Goal: Information Seeking & Learning: Learn about a topic

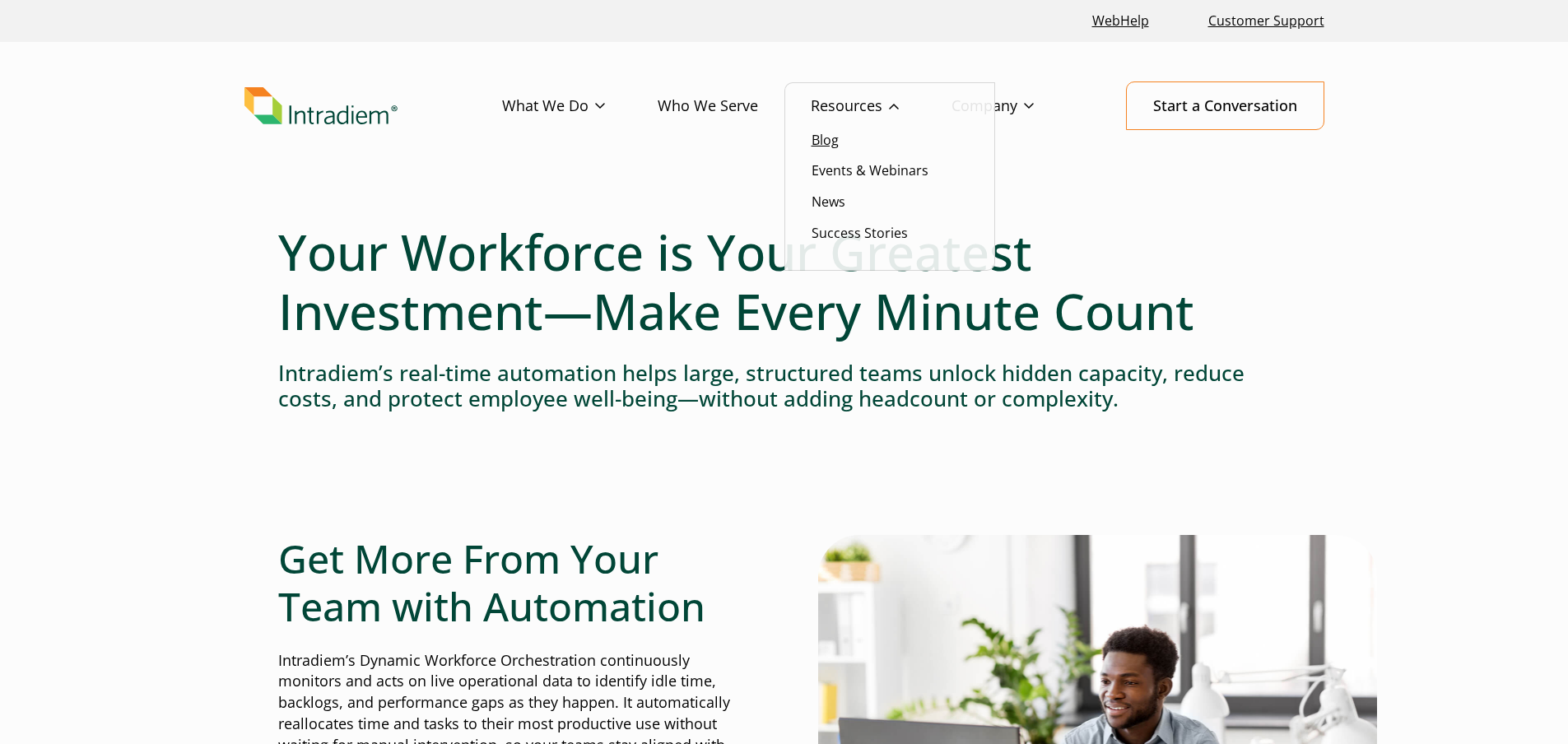
click at [827, 143] on link "Blog" at bounding box center [825, 140] width 27 height 18
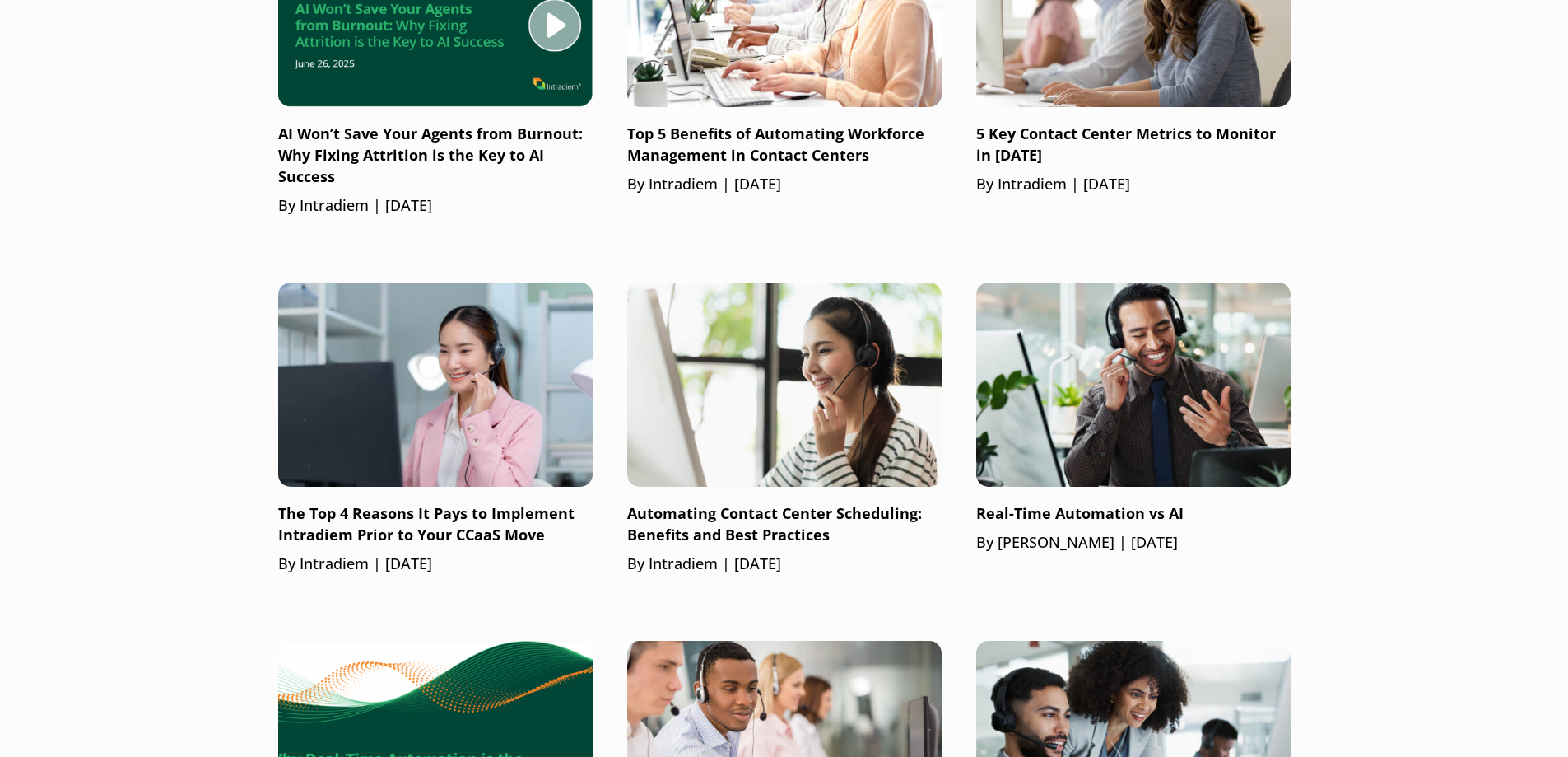
scroll to position [1646, 0]
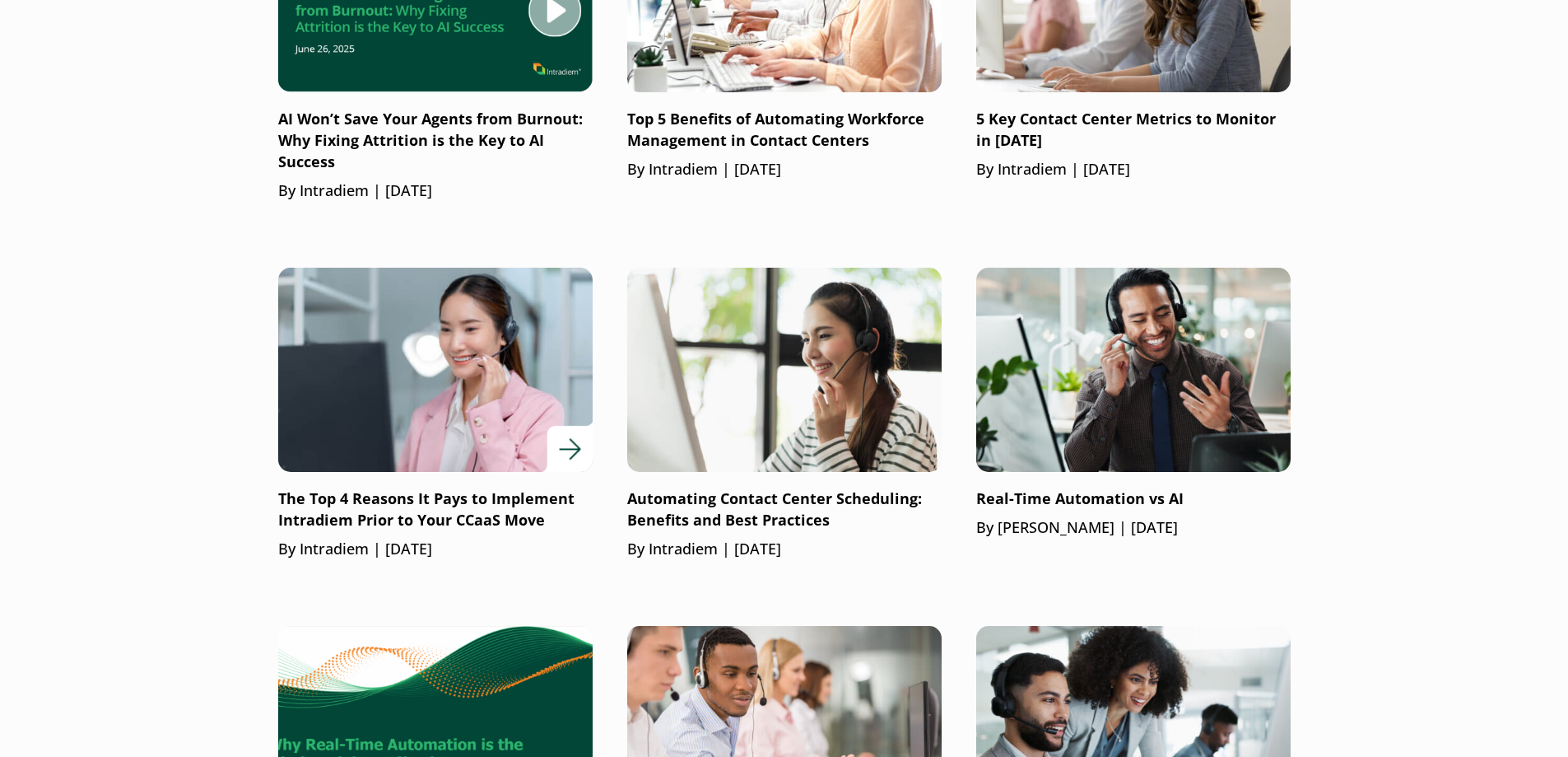
click at [371, 505] on p "The Top 4 Reasons It Pays to Implement Intradiem Prior to Your CCaaS Move" at bounding box center [436, 509] width 315 height 42
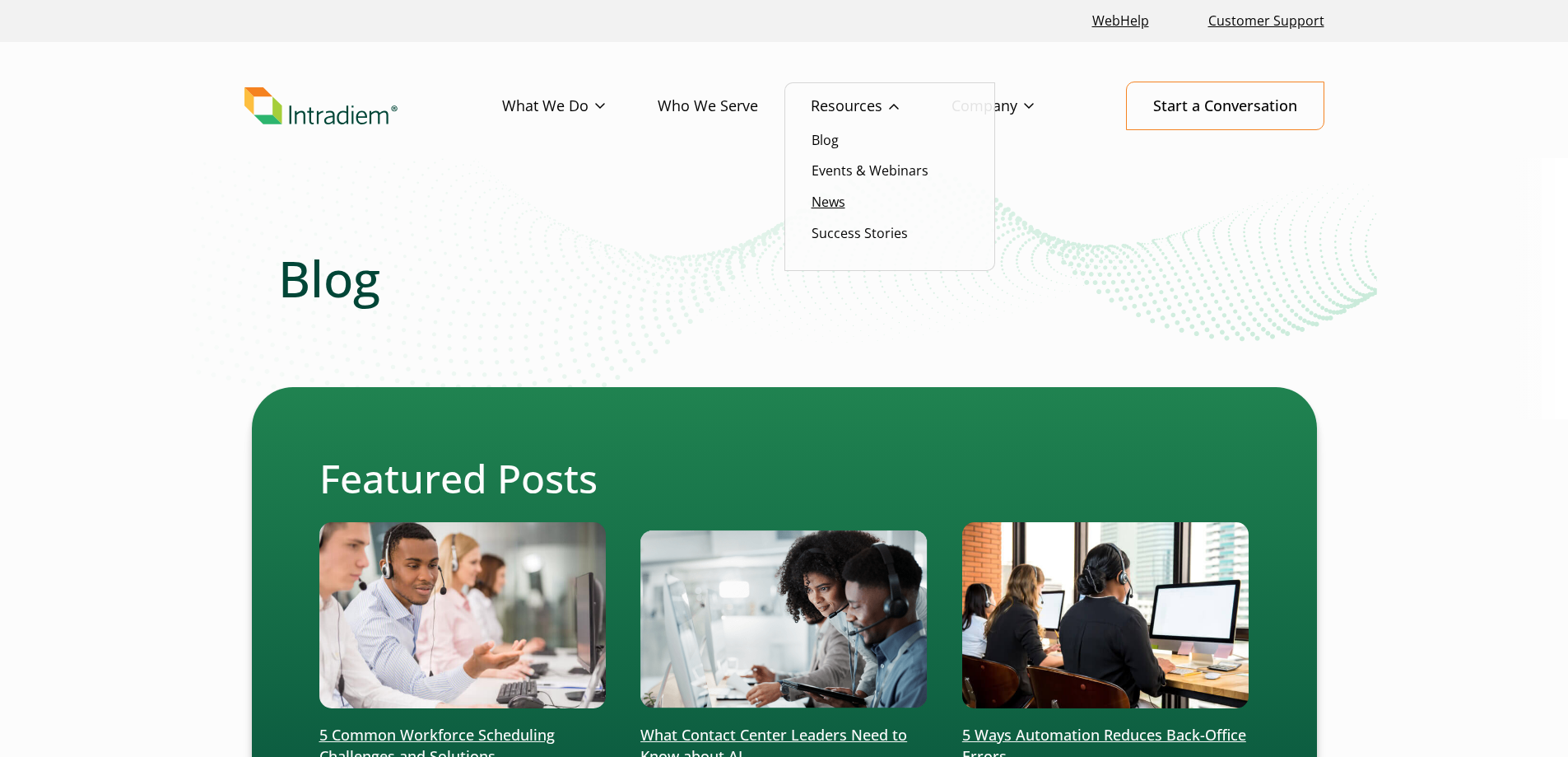
click at [817, 202] on link "News" at bounding box center [829, 202] width 34 height 18
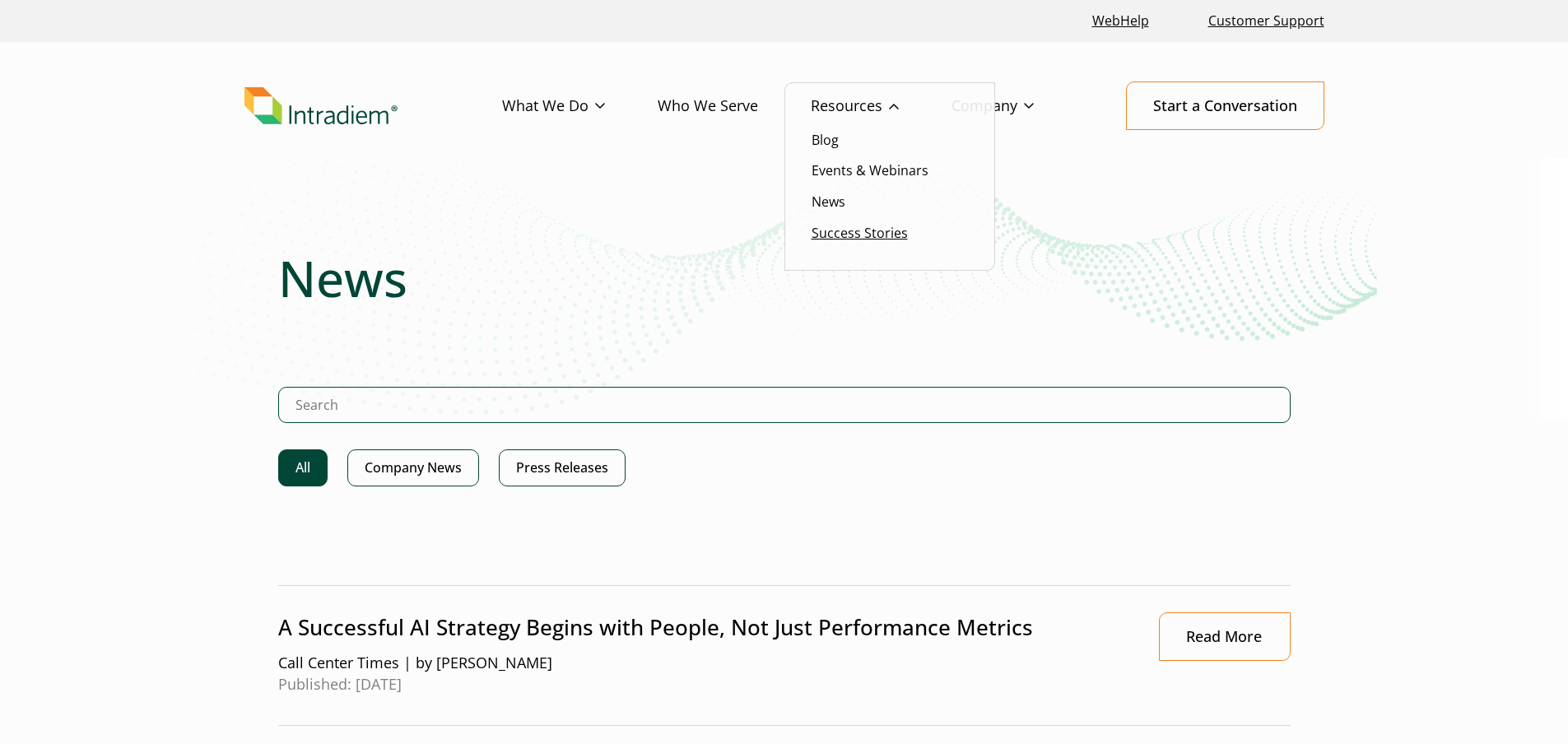
click at [871, 231] on link "Success Stories" at bounding box center [860, 233] width 97 height 18
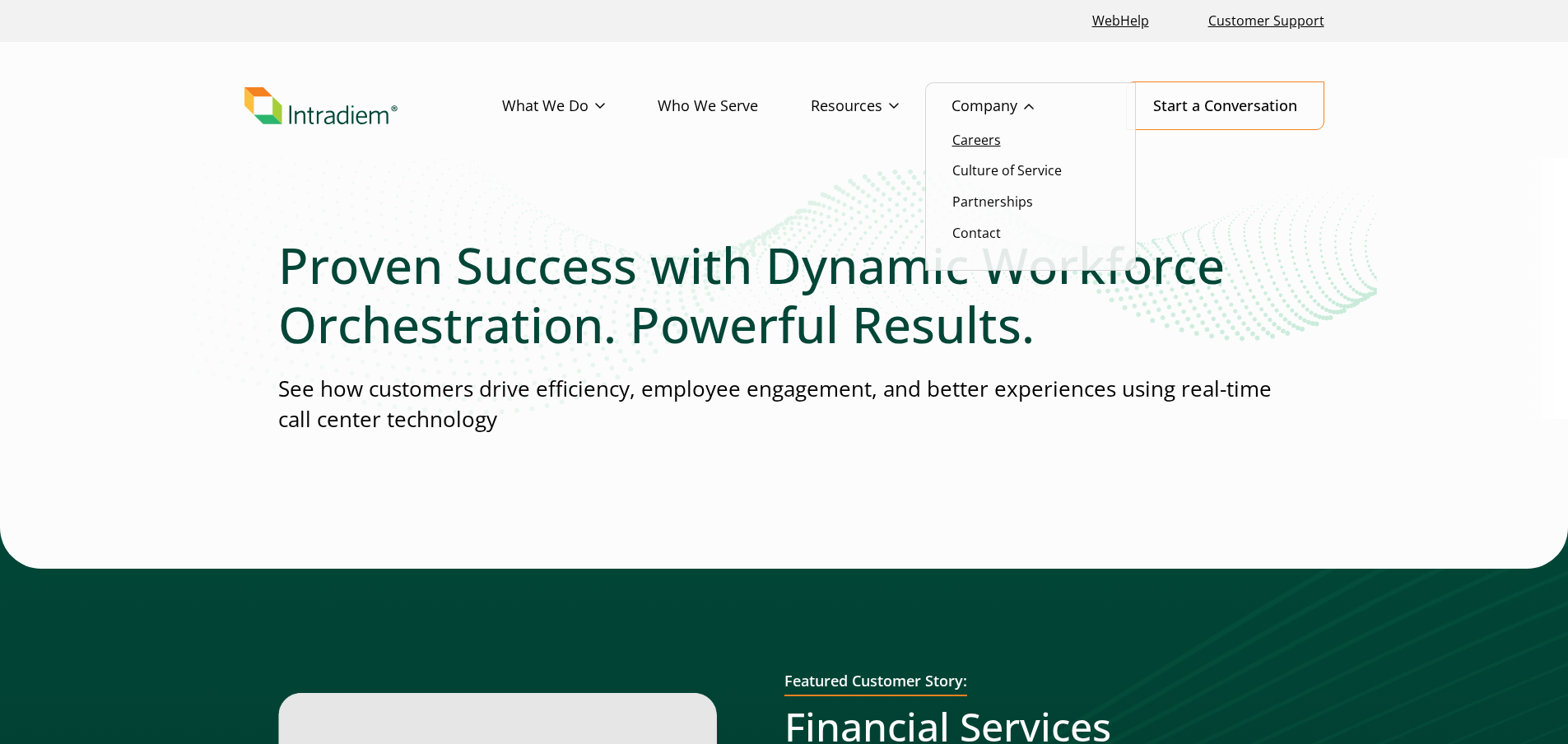
click at [974, 140] on link "Careers" at bounding box center [977, 140] width 48 height 18
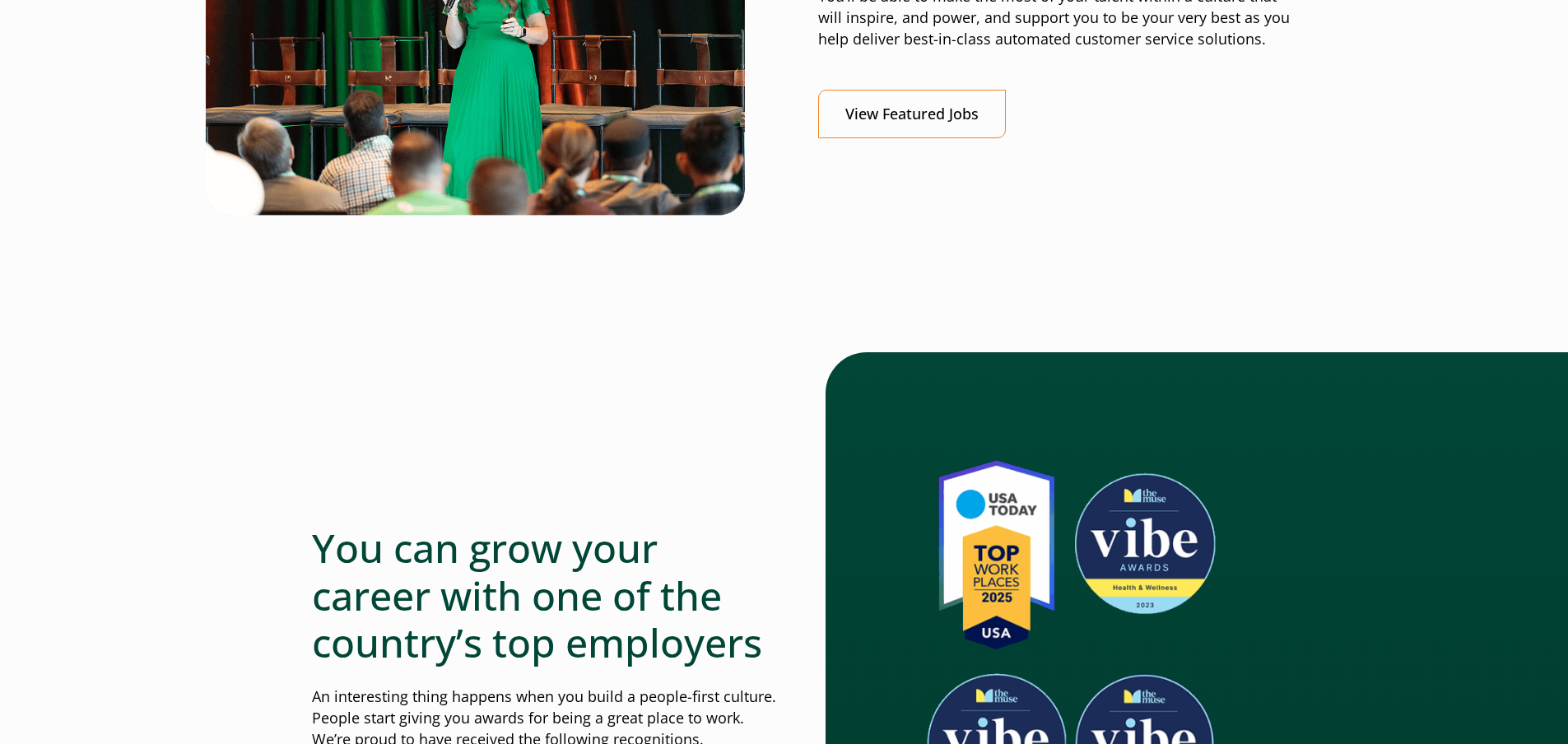
scroll to position [823, 0]
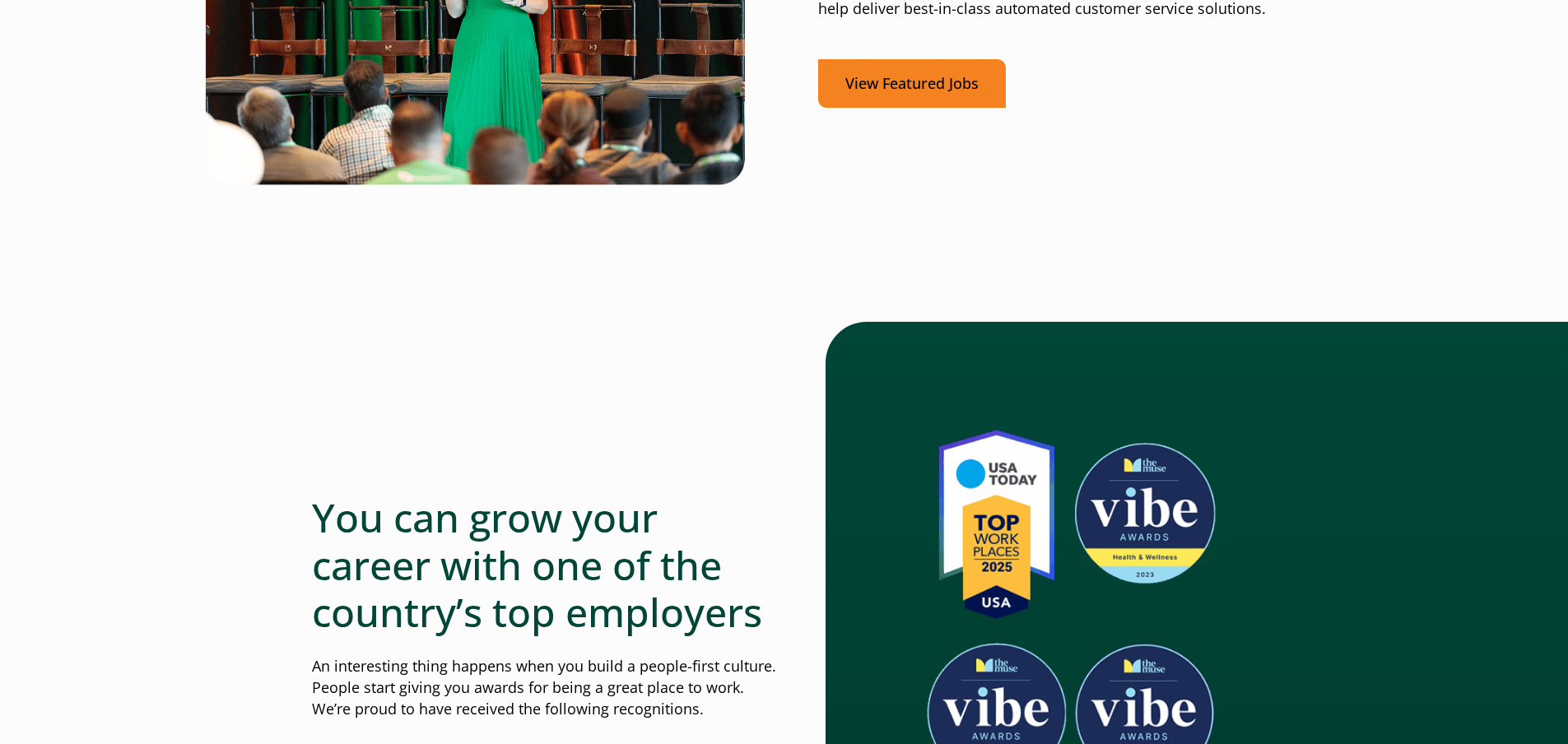
click at [880, 85] on link "View Featured Jobs" at bounding box center [912, 83] width 187 height 48
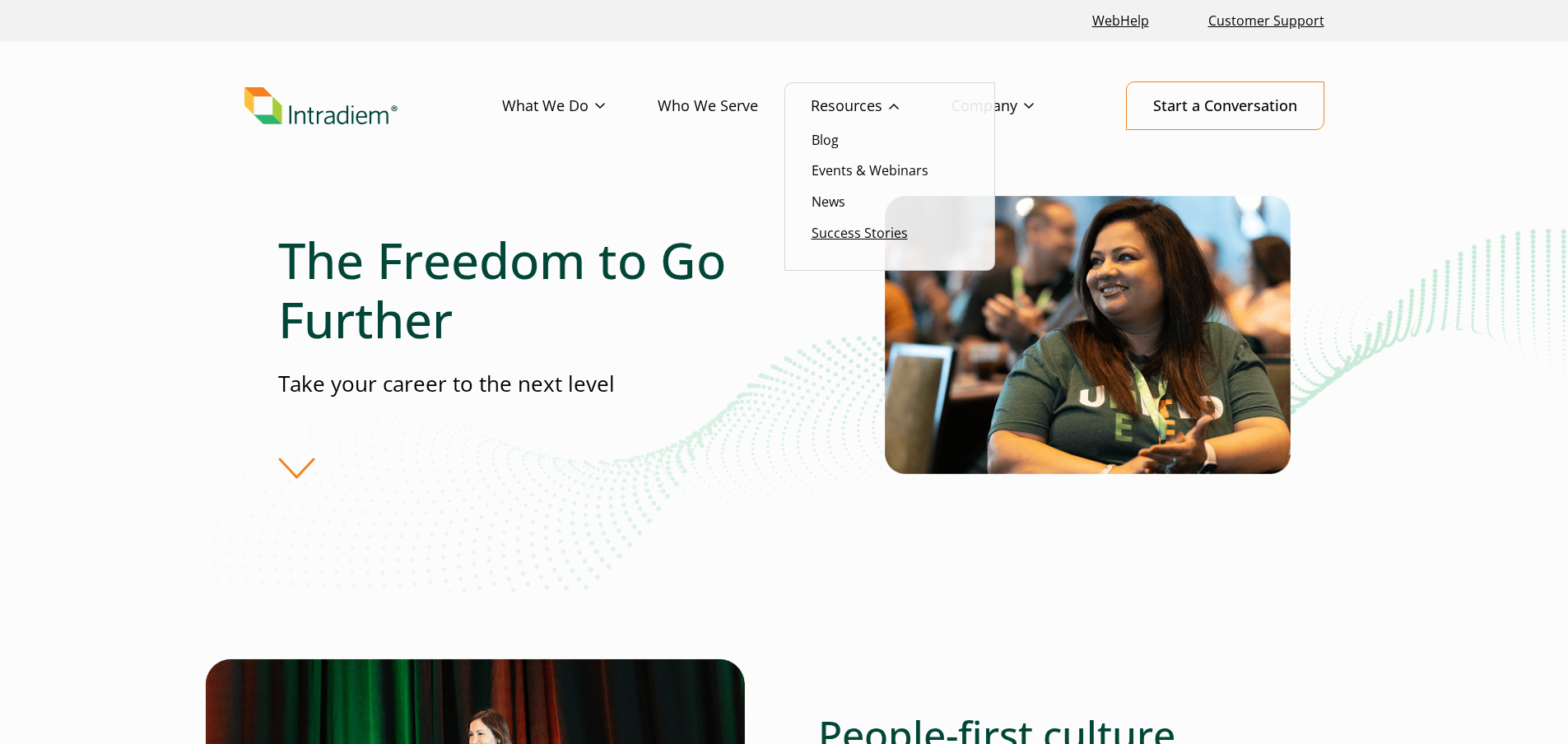
click at [837, 231] on link "Success Stories" at bounding box center [860, 233] width 97 height 18
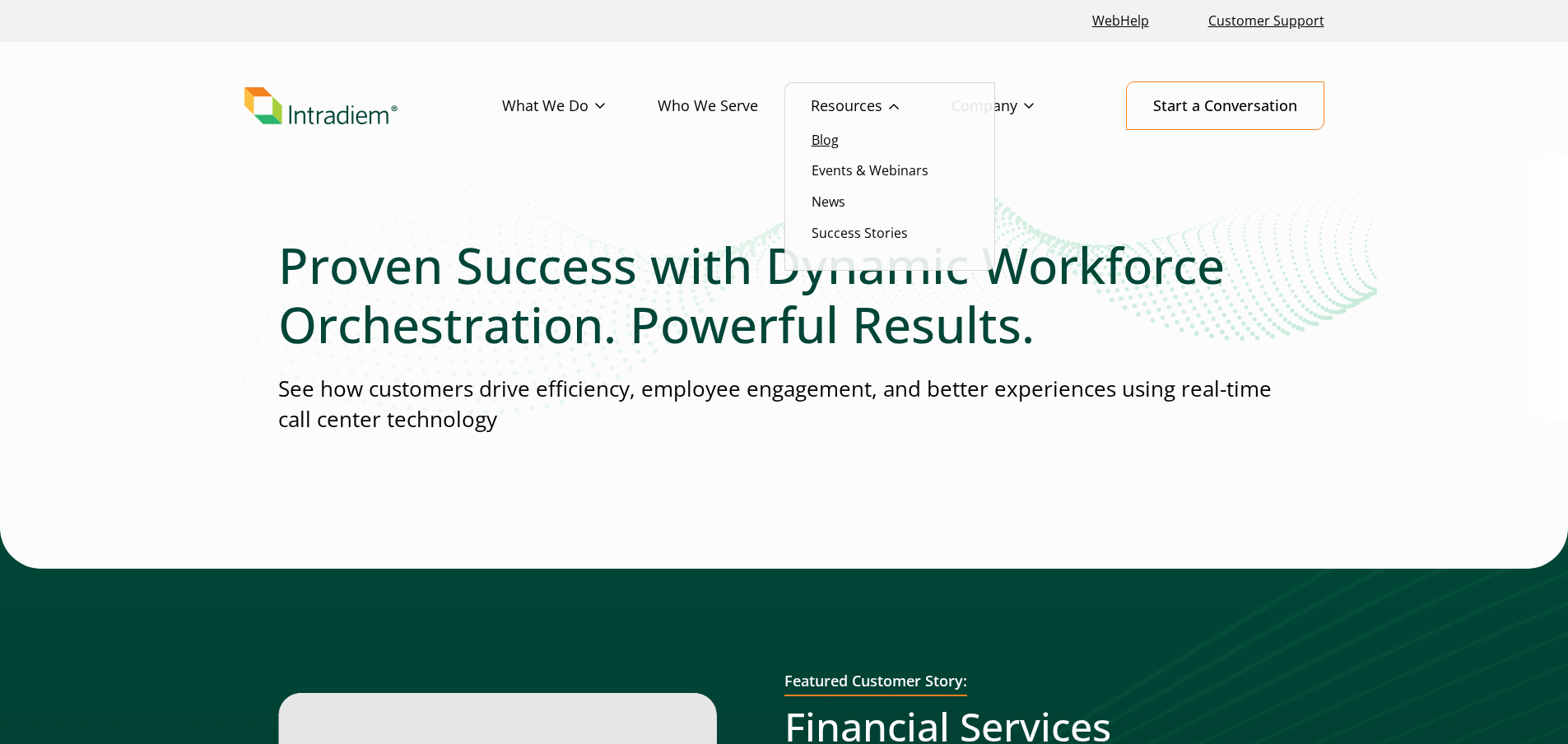
click at [829, 136] on link "Blog" at bounding box center [825, 140] width 27 height 18
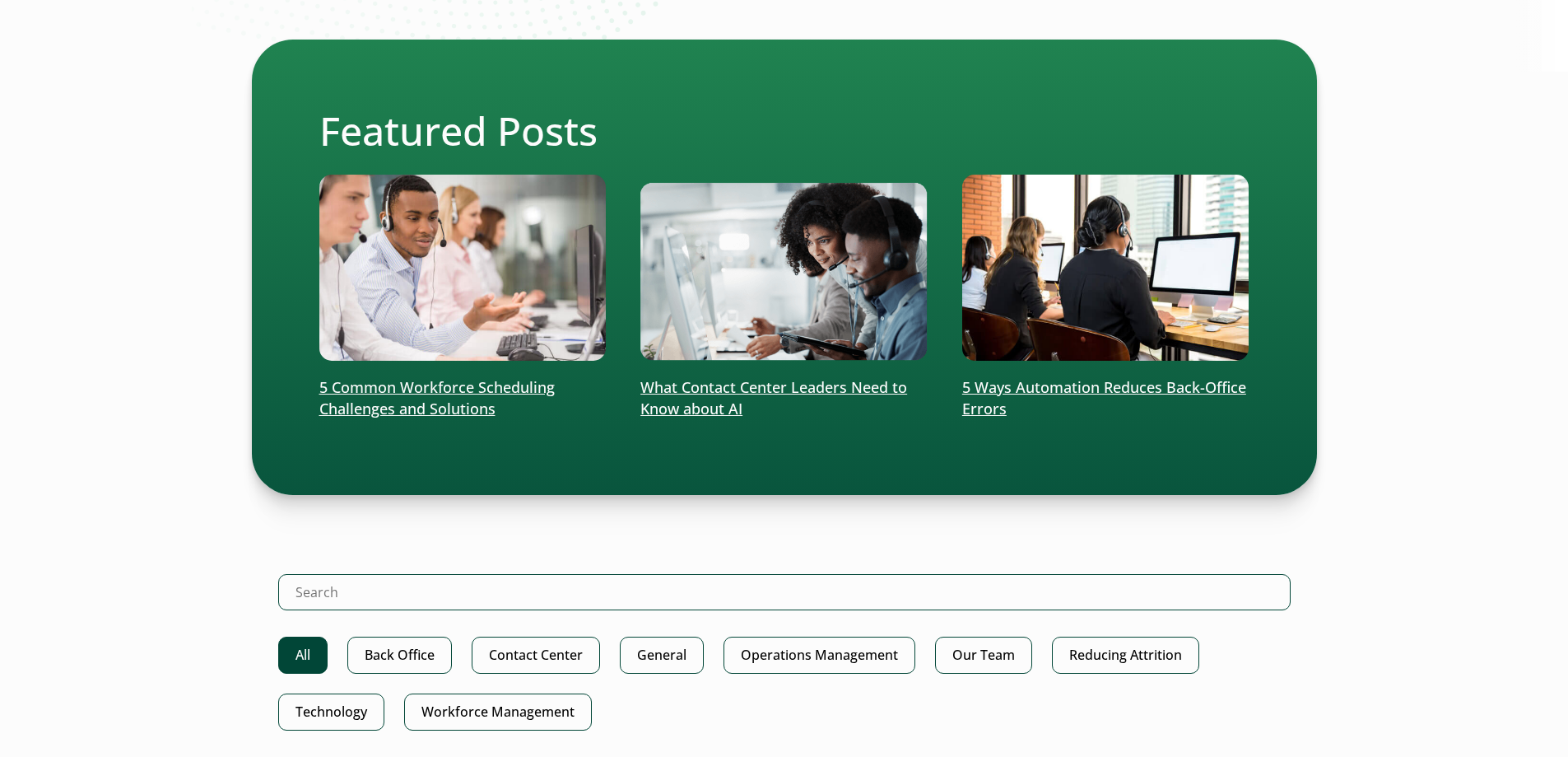
scroll to position [411, 0]
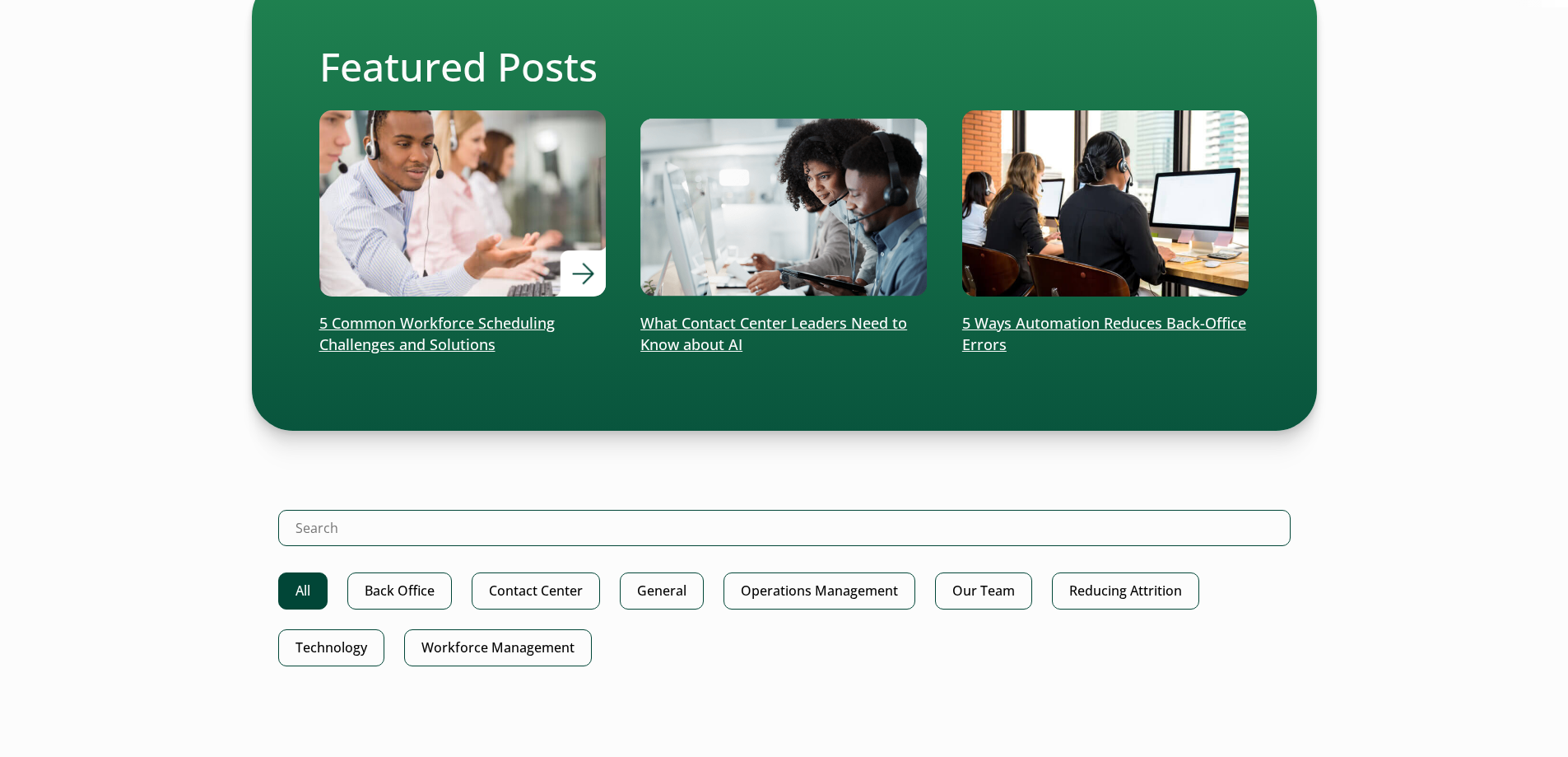
click at [411, 323] on p "5 Common Workforce Scheduling Challenges and Solutions" at bounding box center [463, 334] width 287 height 42
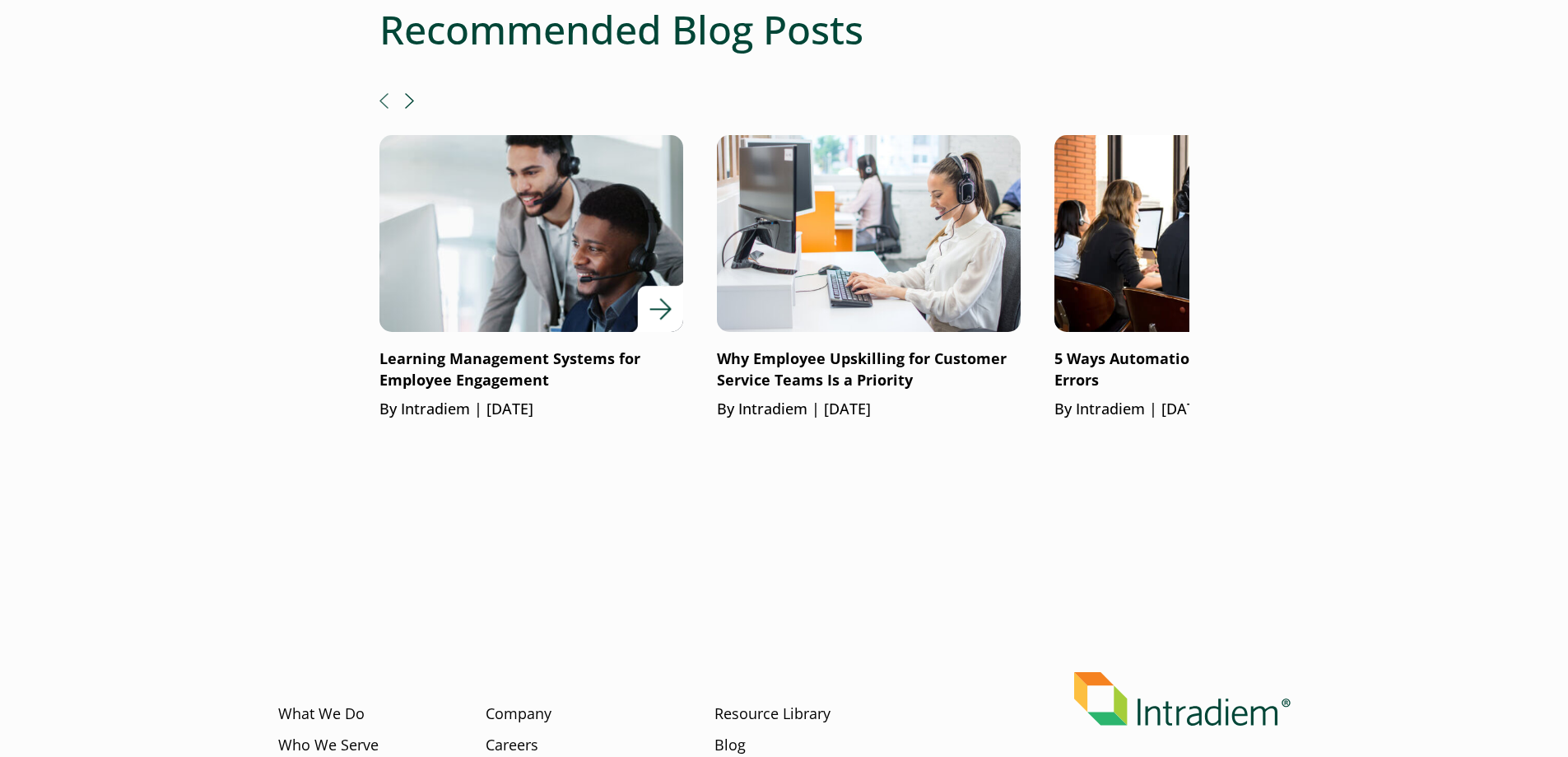
scroll to position [2388, 0]
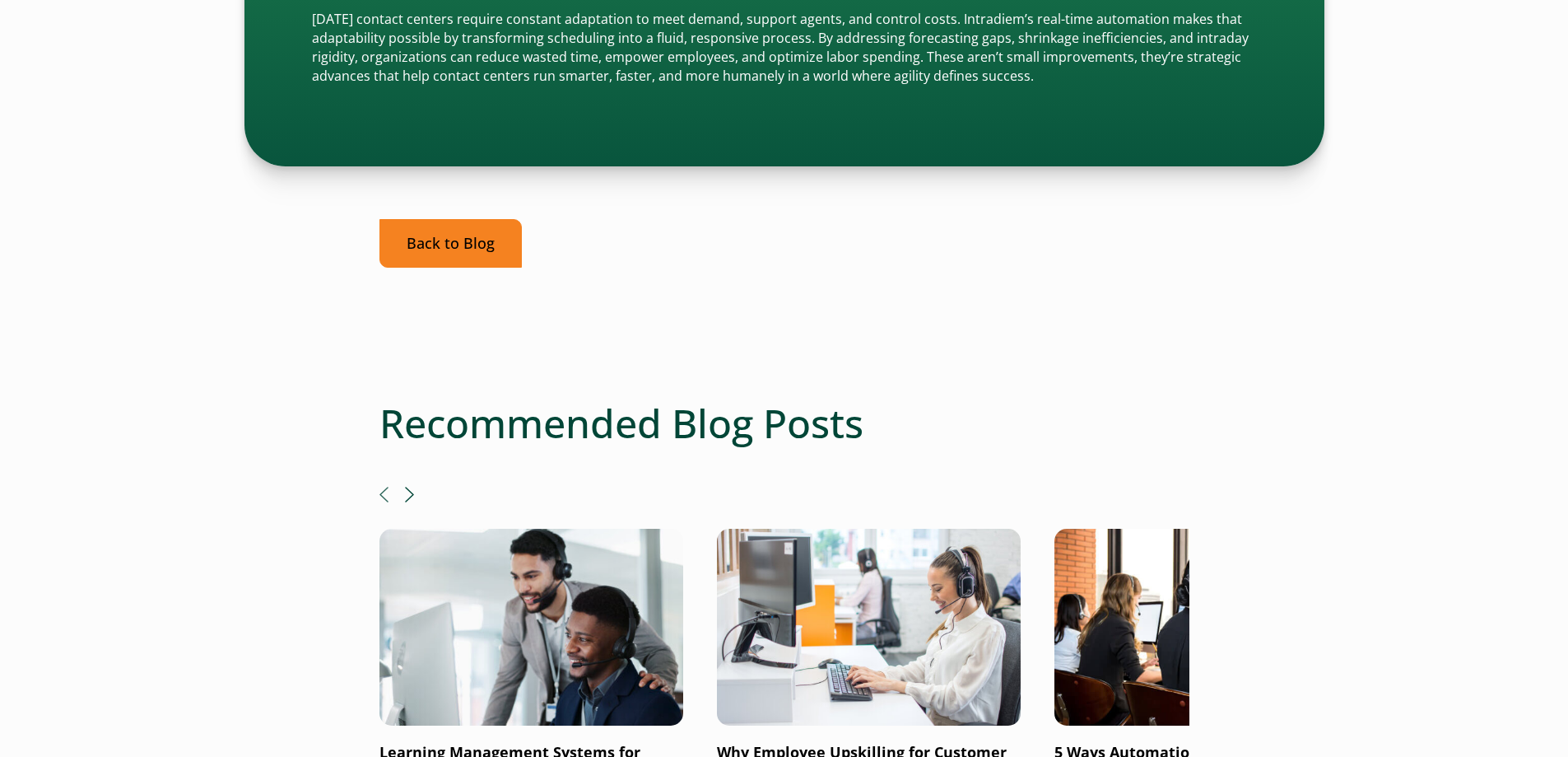
click at [448, 247] on link "Back to Blog" at bounding box center [450, 243] width 142 height 48
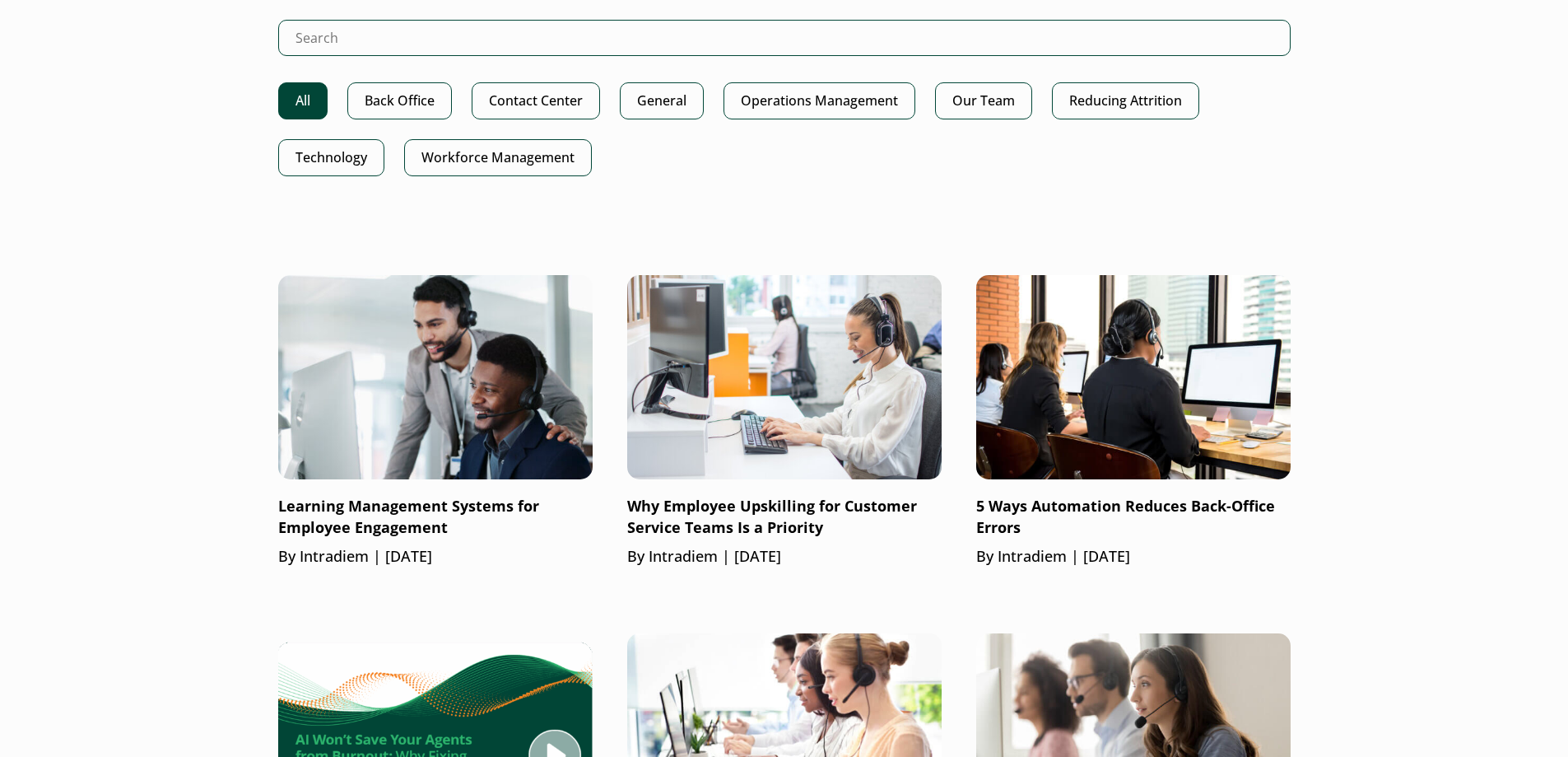
scroll to position [905, 0]
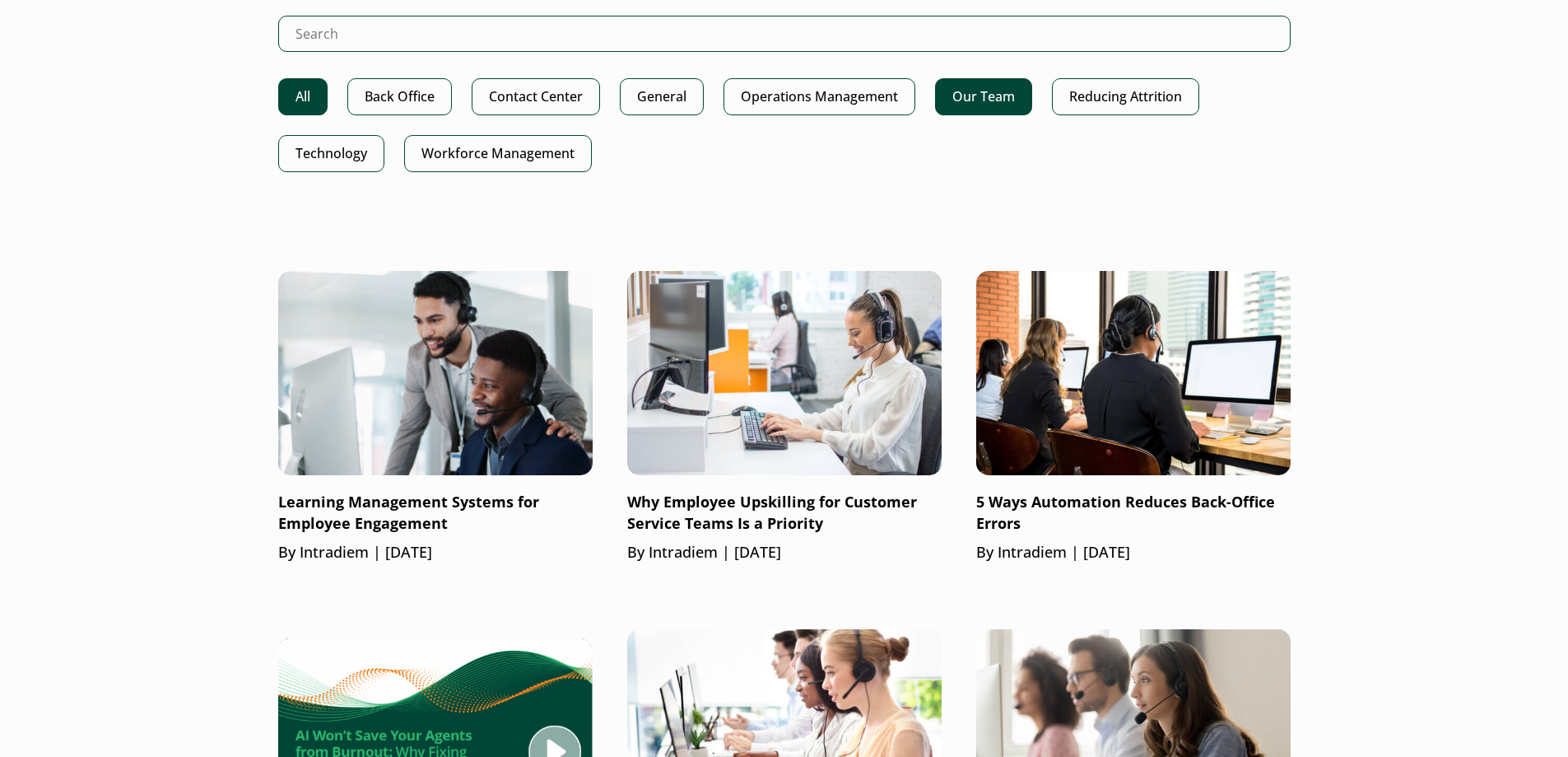
click at [992, 92] on link "Our Team" at bounding box center [983, 97] width 97 height 37
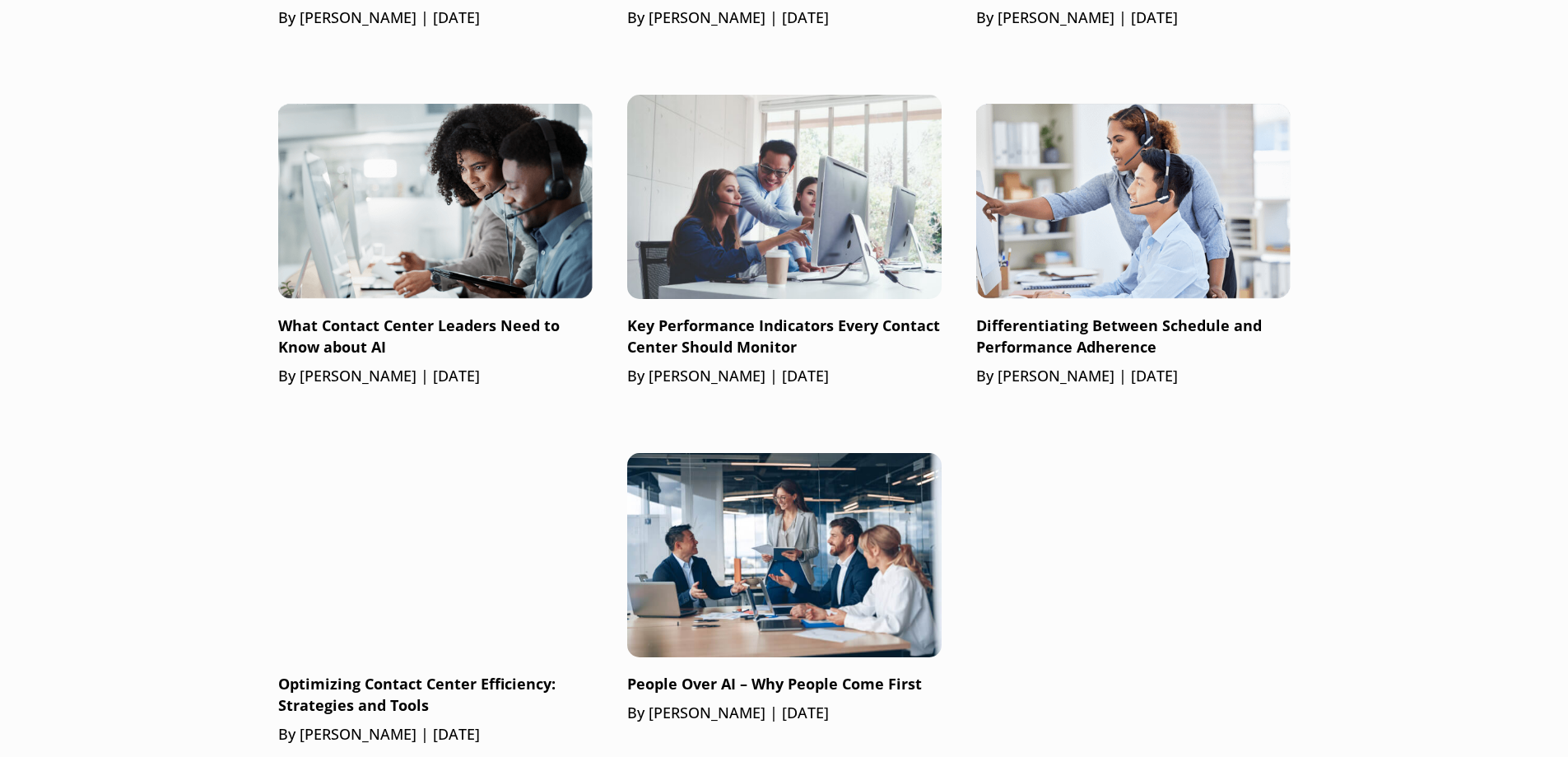
scroll to position [988, 0]
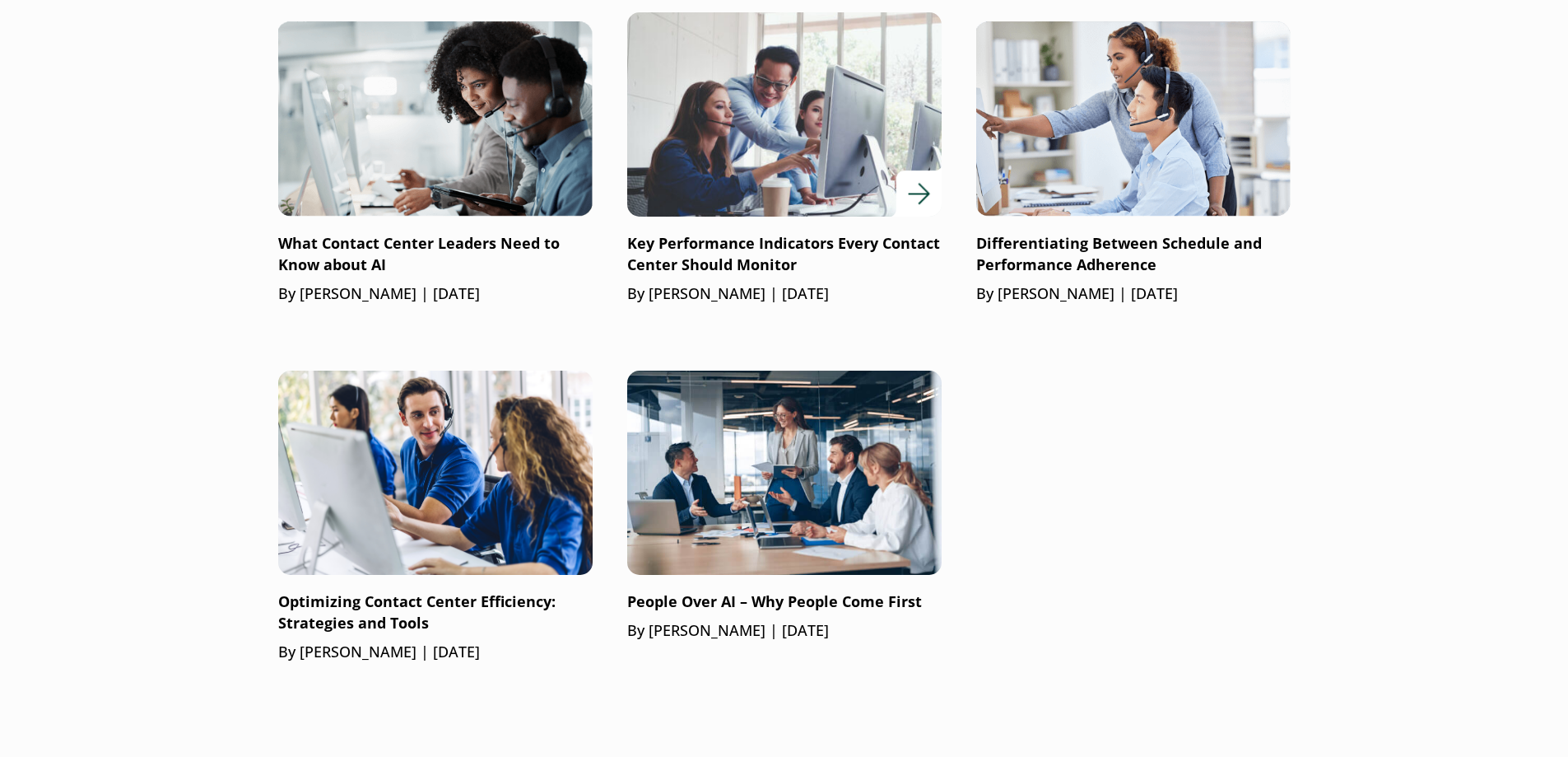
click at [694, 264] on p "Key Performance Indicators Every Contact Center Should Monitor" at bounding box center [784, 254] width 315 height 42
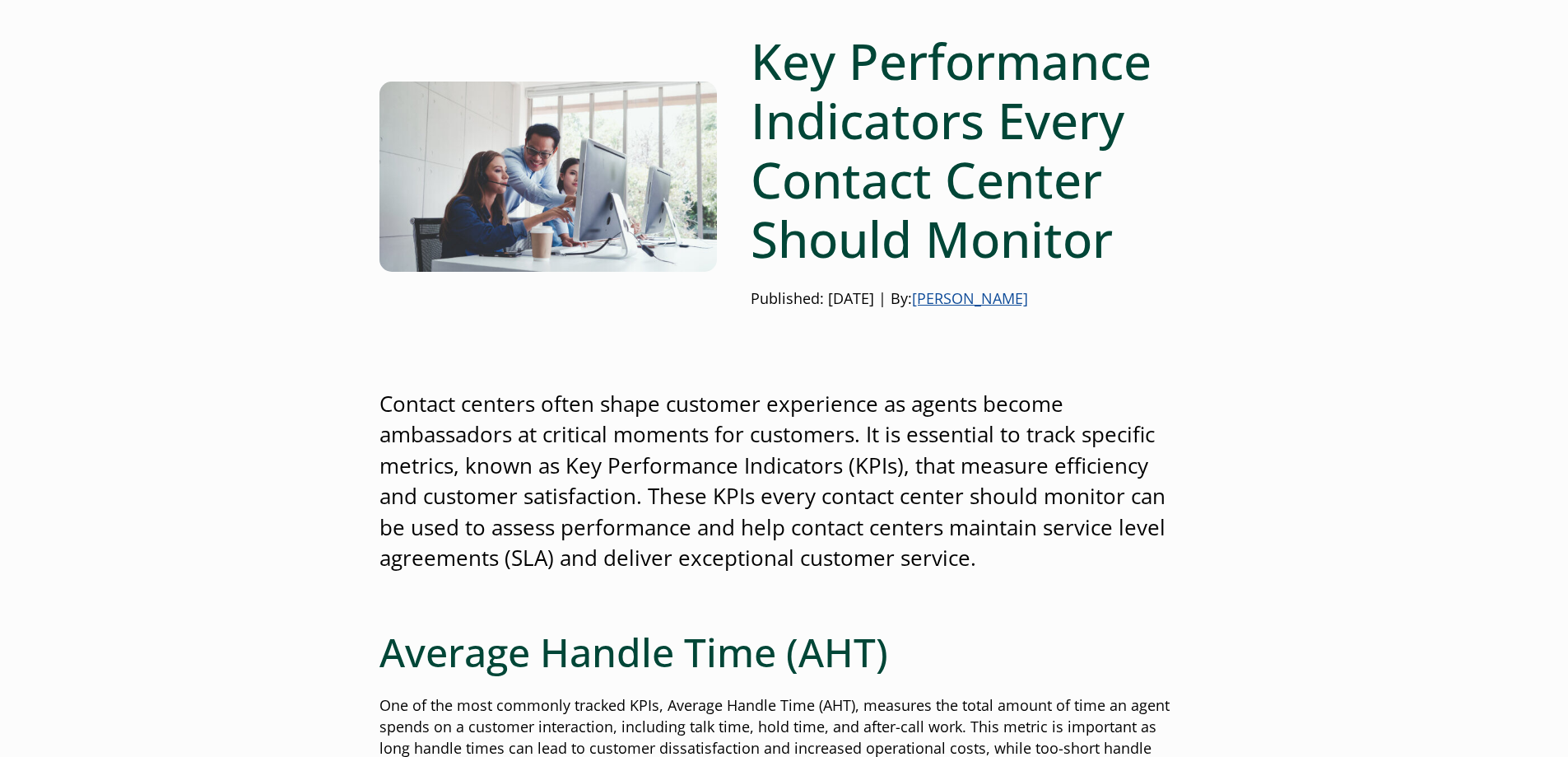
scroll to position [82, 0]
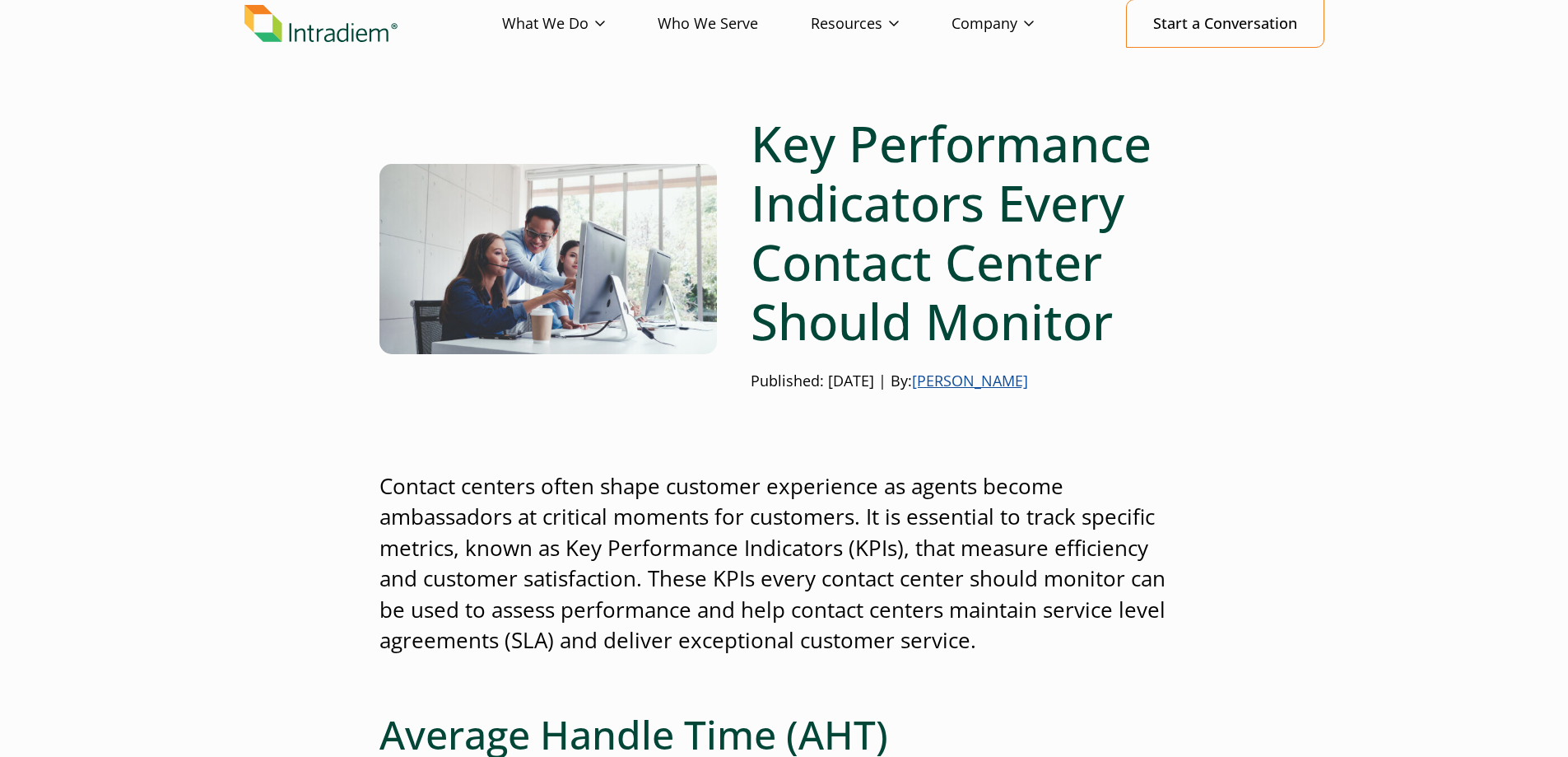
click at [1003, 378] on link "Barrett Bolton" at bounding box center [969, 381] width 116 height 20
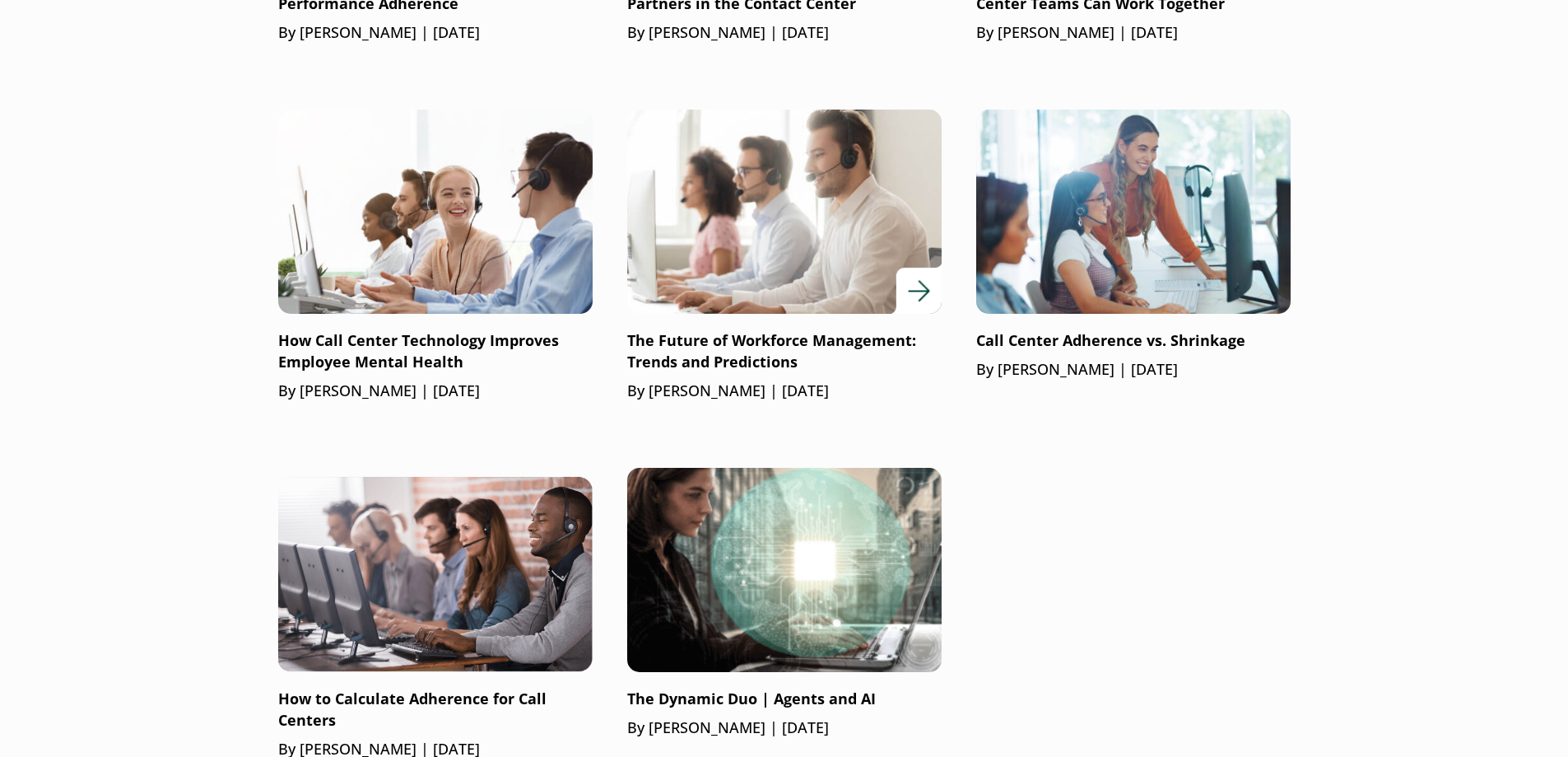
scroll to position [1070, 0]
